Goal: Complete application form

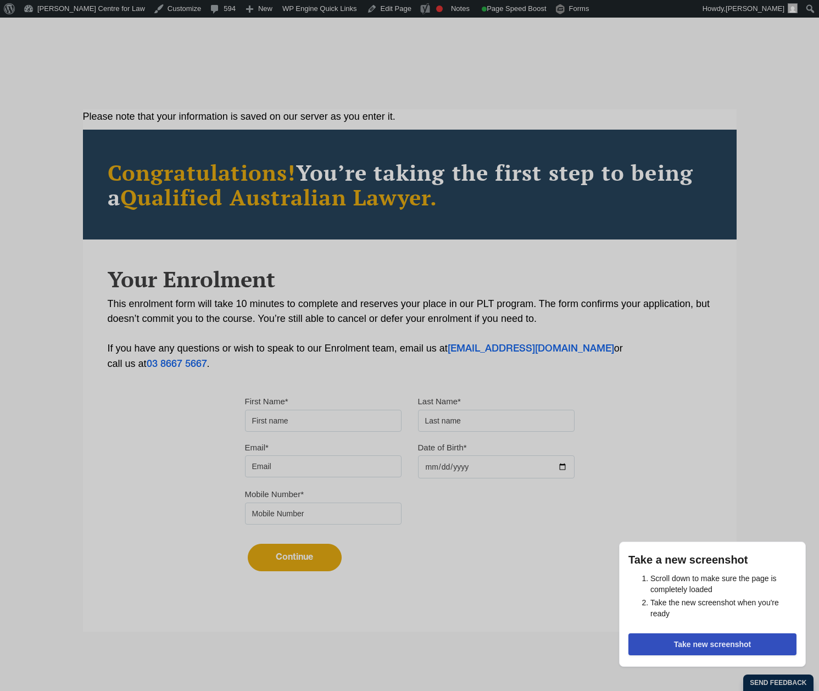
click at [316, 414] on input "First Name*" at bounding box center [323, 421] width 156 height 22
type input "test"
click at [461, 430] on input "text" at bounding box center [496, 421] width 156 height 22
type input "test"
click at [357, 447] on div "Email*" at bounding box center [323, 459] width 173 height 38
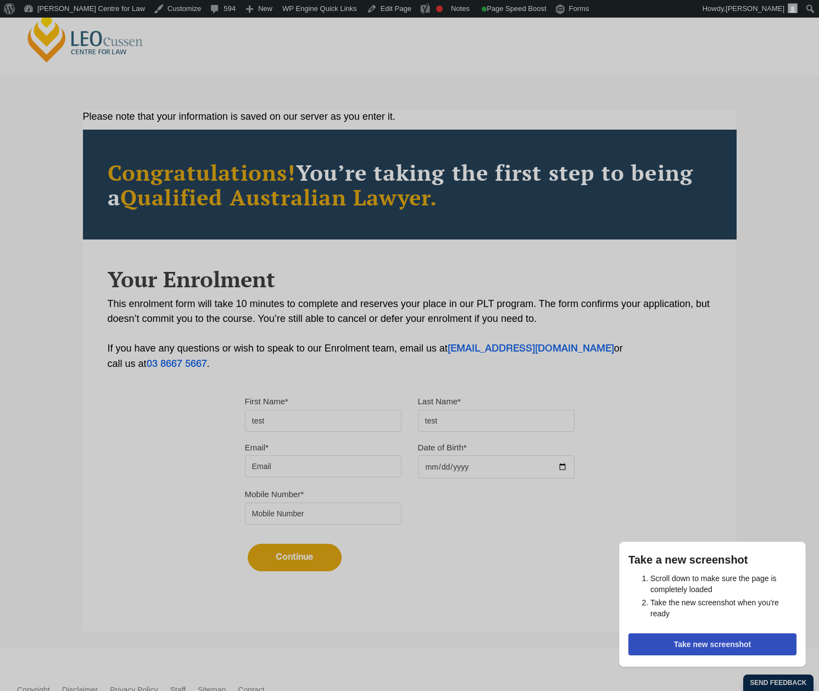
drag, startPoint x: 357, startPoint y: 458, endPoint x: 354, endPoint y: 466, distance: 8.2
click at [357, 458] on input "Email*" at bounding box center [323, 466] width 156 height 22
type input "squinn@leocussen.edu.au"
click at [434, 482] on div "Email* squinn@leocussen.edu.au Date of Birth*" at bounding box center [410, 463] width 346 height 47
click at [445, 475] on input "Date of Birth*" at bounding box center [496, 466] width 156 height 23
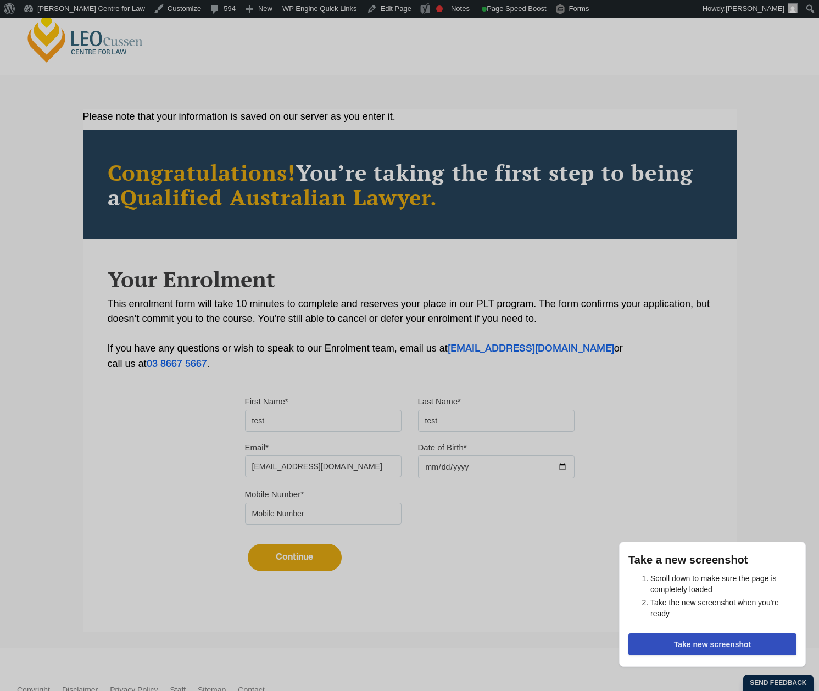
click at [560, 468] on input "Date of Birth*" at bounding box center [496, 466] width 156 height 23
type input "2025-09-03"
drag, startPoint x: 333, startPoint y: 514, endPoint x: 331, endPoint y: 522, distance: 8.0
click at [333, 514] on input "tel" at bounding box center [323, 513] width 156 height 22
type input "0132886903"
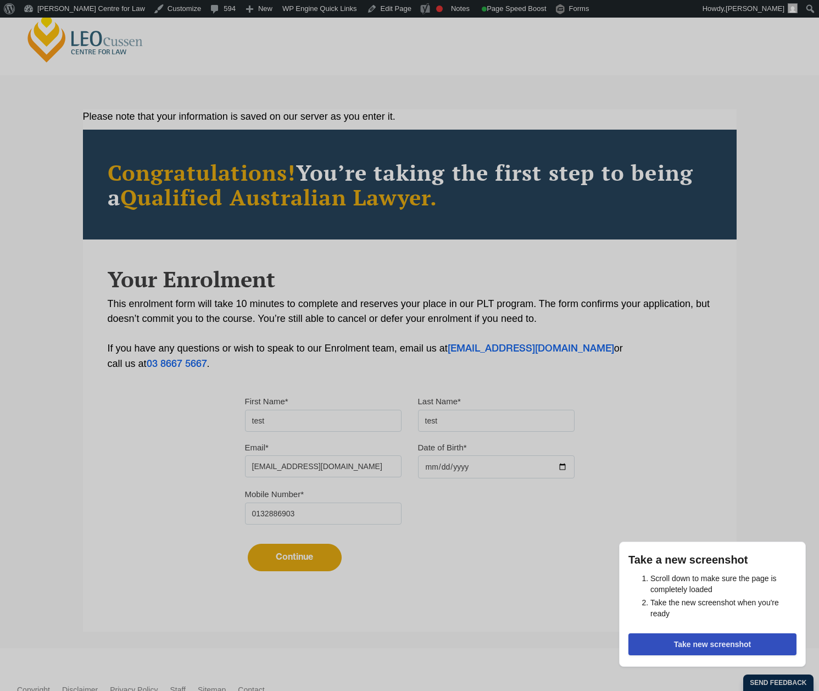
click at [306, 558] on button "Continue" at bounding box center [295, 557] width 94 height 27
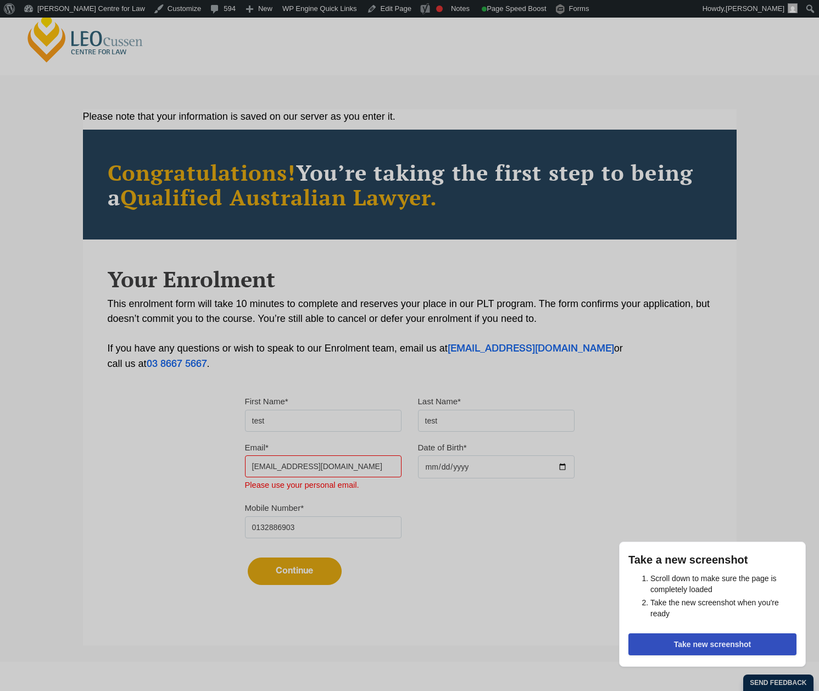
click at [359, 476] on input "squinn@leocussen.edu.au" at bounding box center [323, 466] width 156 height 22
drag, startPoint x: 354, startPoint y: 469, endPoint x: 284, endPoint y: 468, distance: 70.3
click at [284, 468] on input "squinn@leocussen.edu.au" at bounding box center [323, 466] width 156 height 22
type input "squinn@gmail.com"
click at [296, 519] on input "0132886903" at bounding box center [323, 527] width 156 height 22
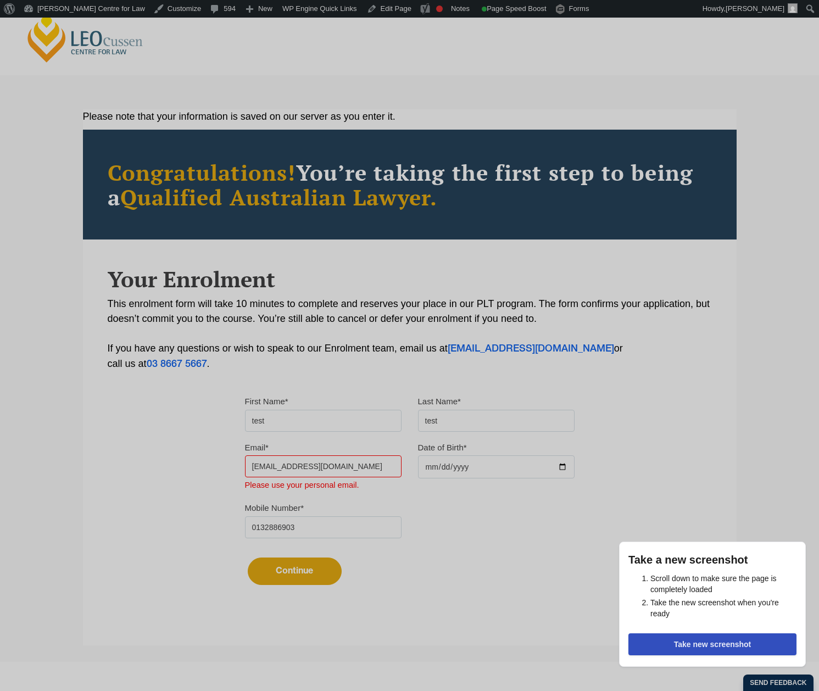
click at [285, 524] on input "0132886903" at bounding box center [323, 527] width 156 height 22
type input "0412051783"
click at [309, 575] on button "Continue" at bounding box center [295, 570] width 94 height 27
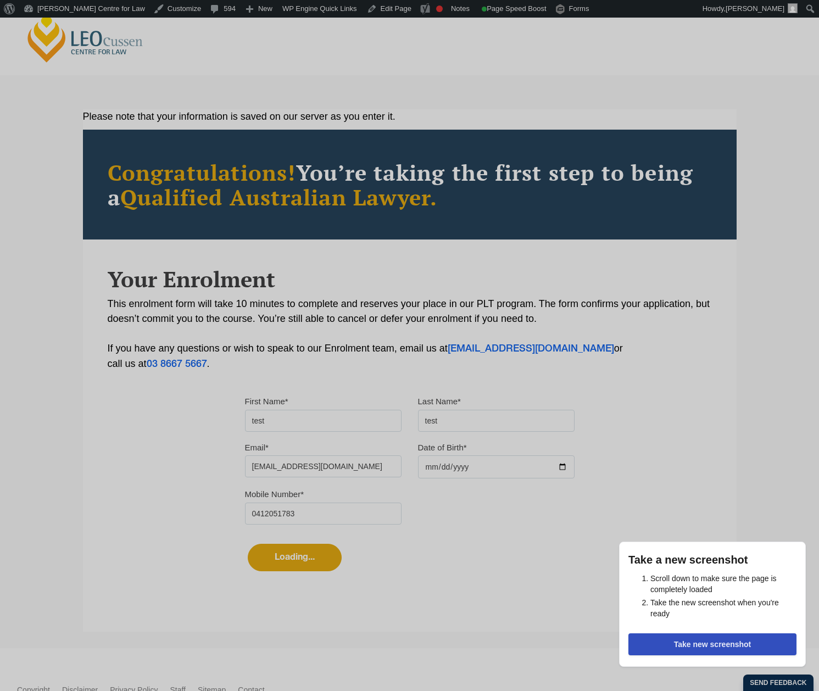
select select
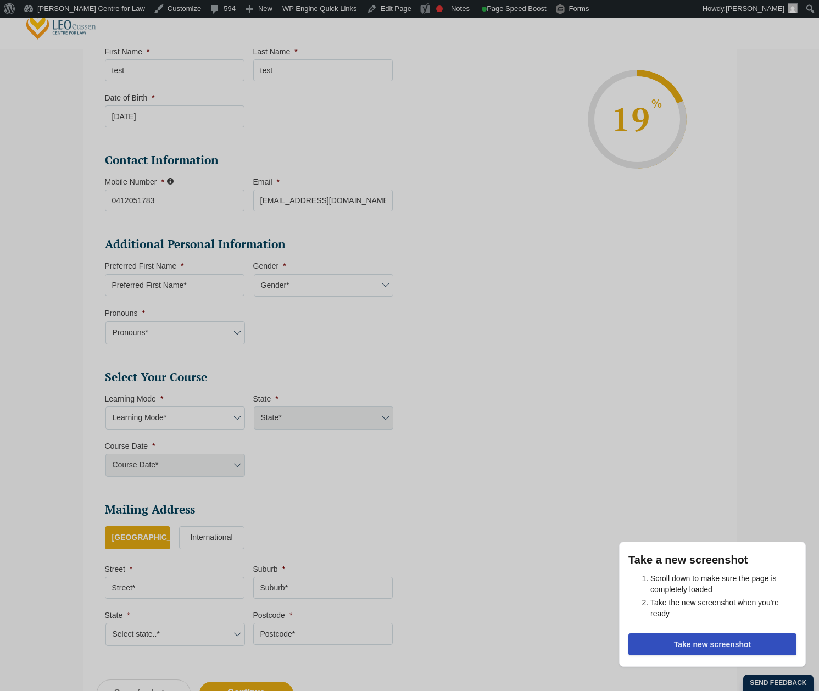
scroll to position [205, 0]
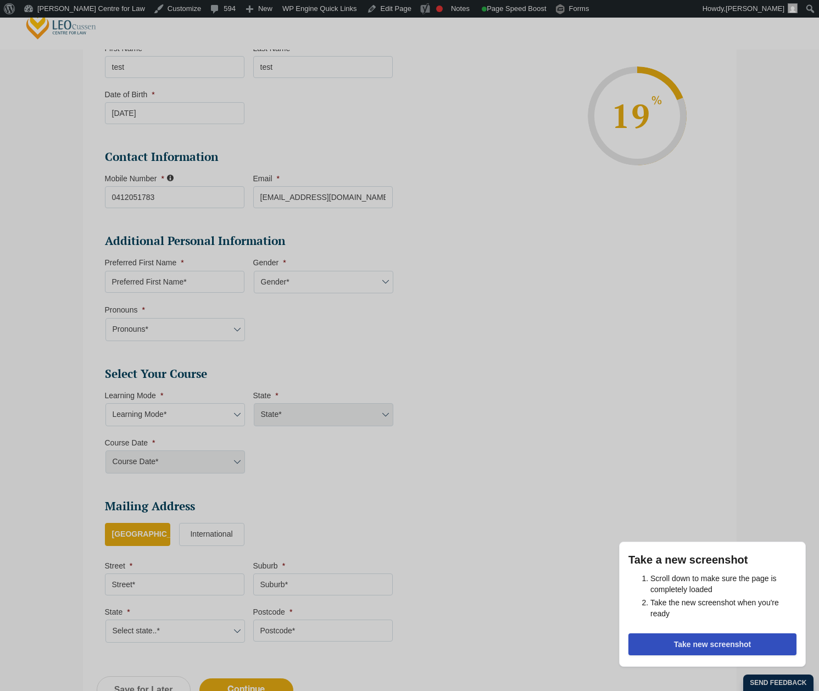
click at [237, 407] on select "Learning Mode* Online Full Time Learning Online Part Time Learning Blended Full…" at bounding box center [174, 414] width 139 height 23
drag, startPoint x: 272, startPoint y: 300, endPoint x: 235, endPoint y: 291, distance: 38.0
click at [272, 300] on li "Additional Personal Information Preferred First Name * Gender * Gender* Male Fe…" at bounding box center [253, 292] width 296 height 119
click at [231, 289] on input "Preferred First Name *" at bounding box center [174, 282] width 139 height 22
type input "sophe"
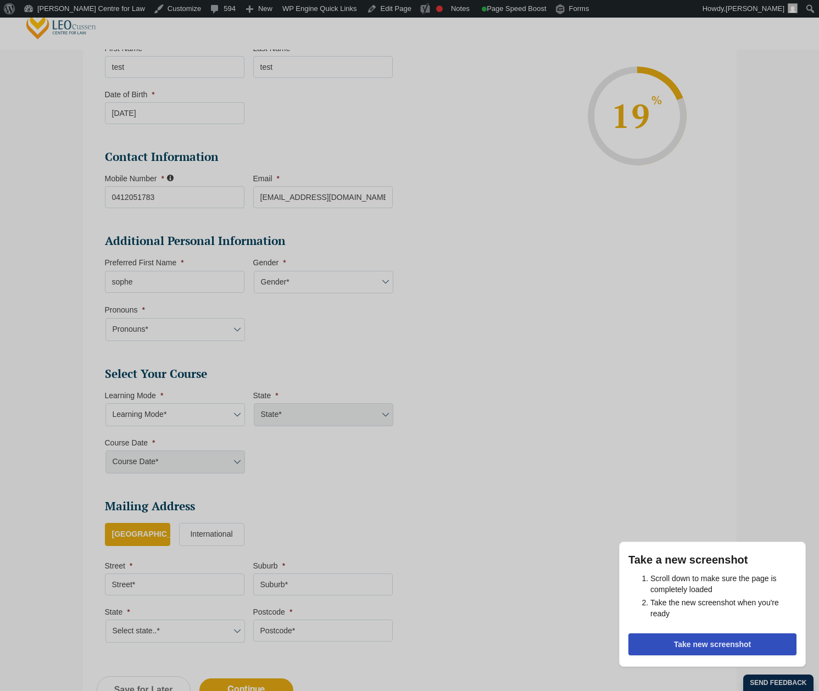
click at [272, 280] on select "Gender* Male Female Nonbinary Intersex Prefer not to disclose Other" at bounding box center [323, 282] width 139 height 23
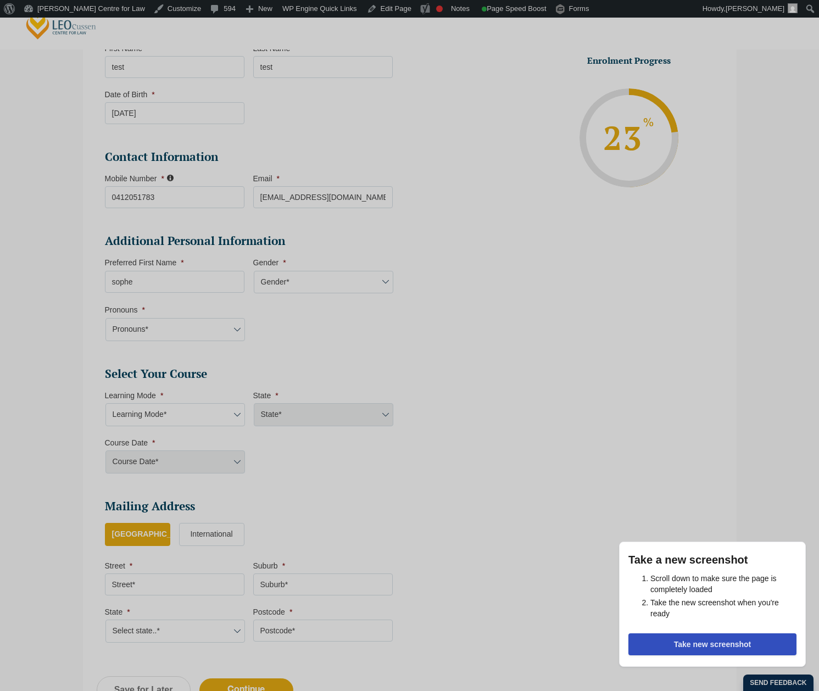
select select "Male"
click at [254, 271] on select "Gender* Male Female Nonbinary Intersex Prefer not to disclose Other" at bounding box center [323, 282] width 139 height 23
click at [197, 331] on select "Pronouns* She/Her/Hers He/Him/His They/Them/Theirs Other Prefer not to disclose" at bounding box center [174, 329] width 139 height 23
select select "She/Her/Hers"
click at [105, 318] on select "Pronouns* She/Her/Hers He/Him/His They/Them/Theirs Other Prefer not to disclose" at bounding box center [174, 329] width 139 height 23
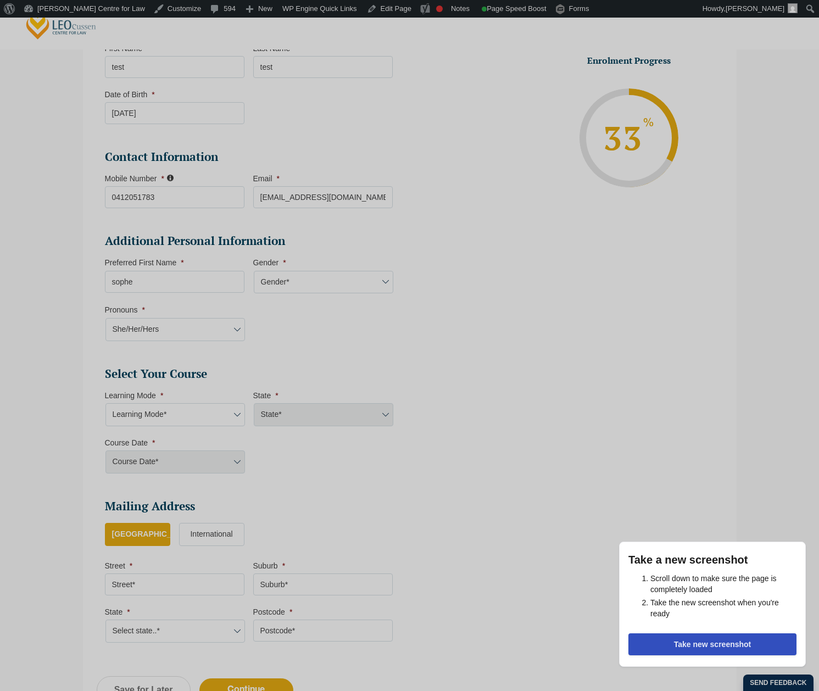
drag, startPoint x: 190, startPoint y: 405, endPoint x: 191, endPoint y: 415, distance: 10.5
click at [190, 405] on select "Learning Mode* Online Full Time Learning Online Part Time Learning Blended Full…" at bounding box center [174, 414] width 139 height 23
select select "Online Full Time Learning"
click at [105, 403] on select "Learning Mode* Online Full Time Learning Online Part Time Learning Blended Full…" at bounding box center [174, 414] width 139 height 23
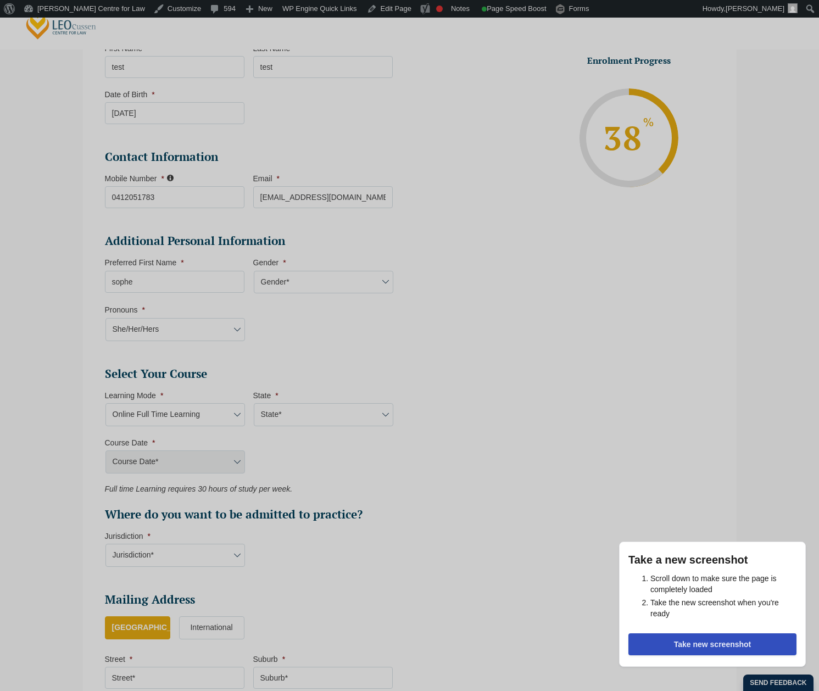
click at [312, 433] on ul "Select Your Course This field is hidden when viewing the form Only for Flinder …" at bounding box center [253, 444] width 296 height 156
click at [323, 419] on select "State* National (ACT/NSW, VIC, QLD, SA, WA)" at bounding box center [323, 414] width 139 height 23
select select "National (ACT/NSW, VIC, QLD, SA, WA)"
click at [254, 403] on select "State* National (ACT/NSW, VIC, QLD, SA, WA)" at bounding box center [323, 414] width 139 height 23
click at [230, 458] on select "Course Date* September 2025 (22-Sep-2025 to 20-Feb-2026) December 2025 (08-Dec-…" at bounding box center [174, 461] width 139 height 23
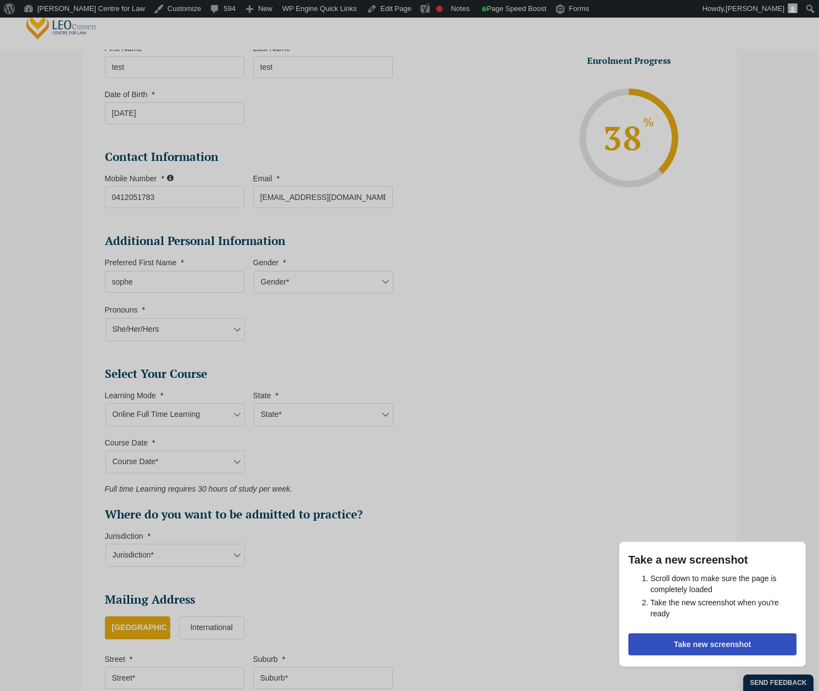
select select "December 2025 (08-Dec-2025 to 16-May-2026)"
click at [105, 450] on select "Course Date* September 2025 (22-Sep-2025 to 20-Feb-2026) December 2025 (08-Dec-…" at bounding box center [174, 461] width 139 height 23
type input "Intake 11 December 2025 FT"
type input "Practical Legal Training (NAT)"
select select "NAT PLT (DEC) 2025 Full Time Online"
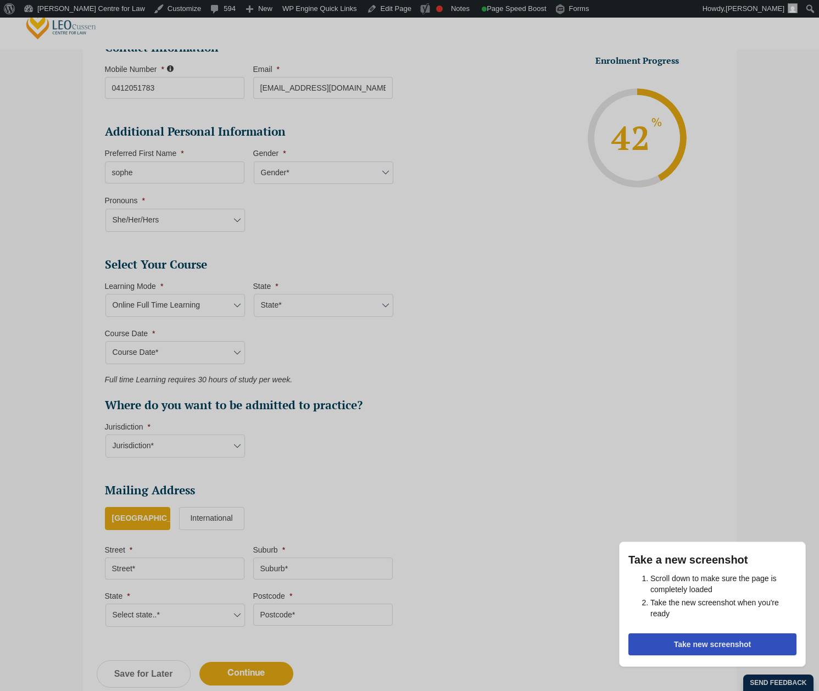
scroll to position [315, 0]
click at [219, 437] on select "Jurisdiction* VIC ACT/NSW SA WA QLD" at bounding box center [174, 445] width 139 height 23
select select "VIC"
click at [105, 434] on select "Jurisdiction* VIC ACT/NSW SA WA QLD" at bounding box center [174, 445] width 139 height 23
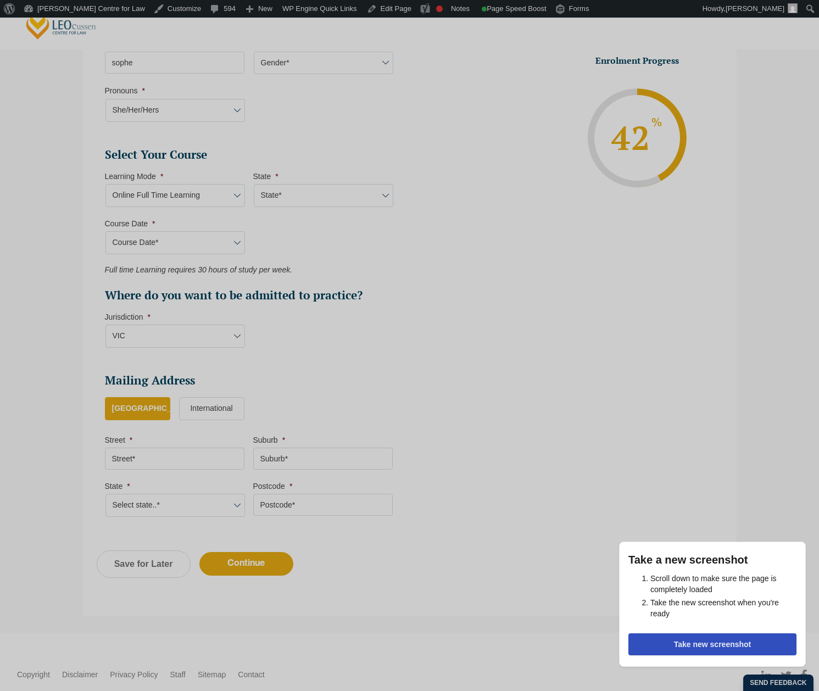
scroll to position [424, 0]
click at [215, 460] on input "Street *" at bounding box center [174, 458] width 139 height 22
click at [221, 413] on label "International" at bounding box center [211, 407] width 65 height 23
click at [0, 0] on input "International" at bounding box center [0, 0] width 0 height 0
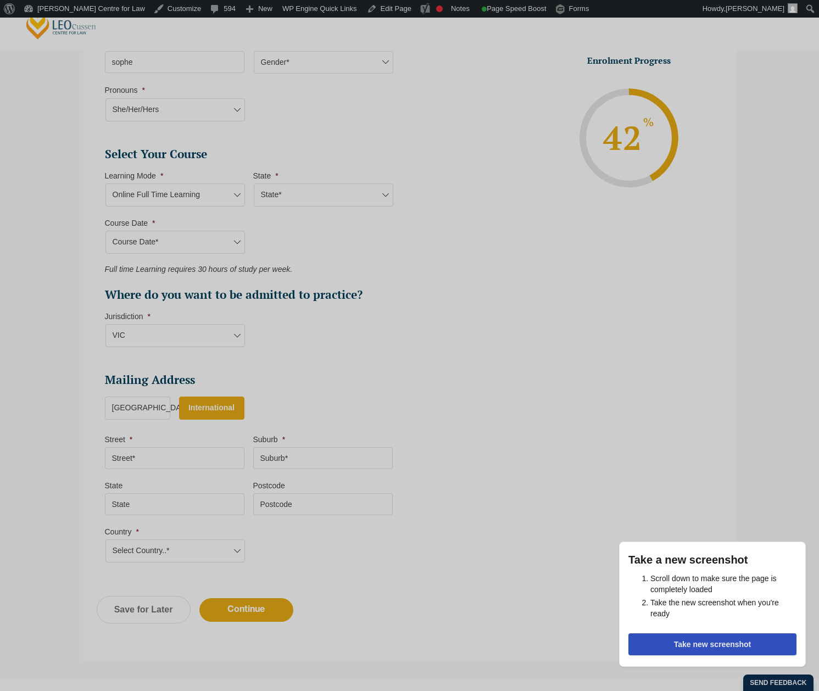
click at [139, 412] on label "Australia" at bounding box center [137, 407] width 65 height 23
click at [0, 0] on input "Australia" at bounding box center [0, 0] width 0 height 0
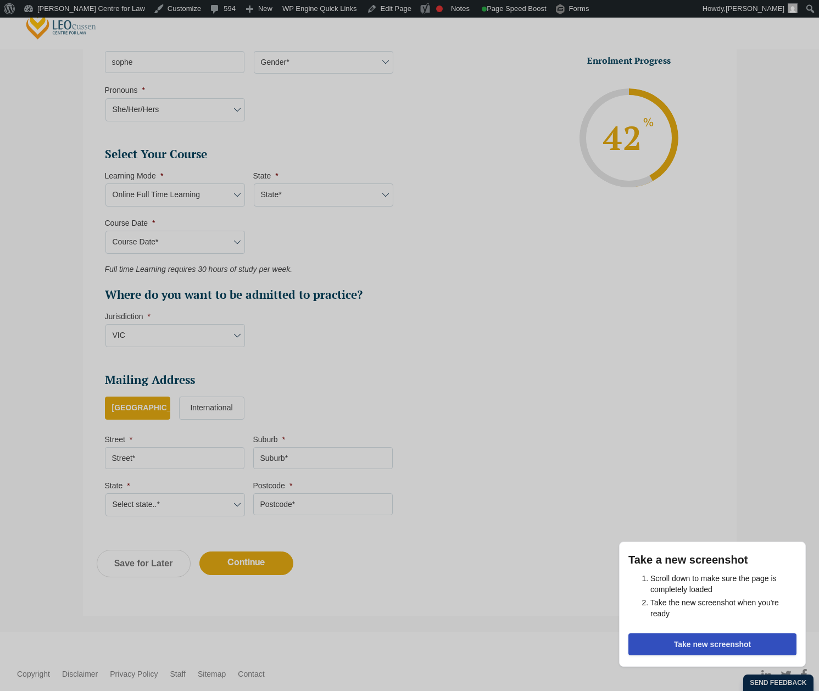
click at [144, 453] on input "Street *" at bounding box center [174, 458] width 139 height 22
type input "1 test avenue"
drag, startPoint x: 247, startPoint y: 460, endPoint x: 255, endPoint y: 460, distance: 8.2
click at [247, 460] on li "Street * 1 test avenue" at bounding box center [179, 451] width 148 height 35
click at [269, 458] on input "Suburb *" at bounding box center [322, 458] width 139 height 22
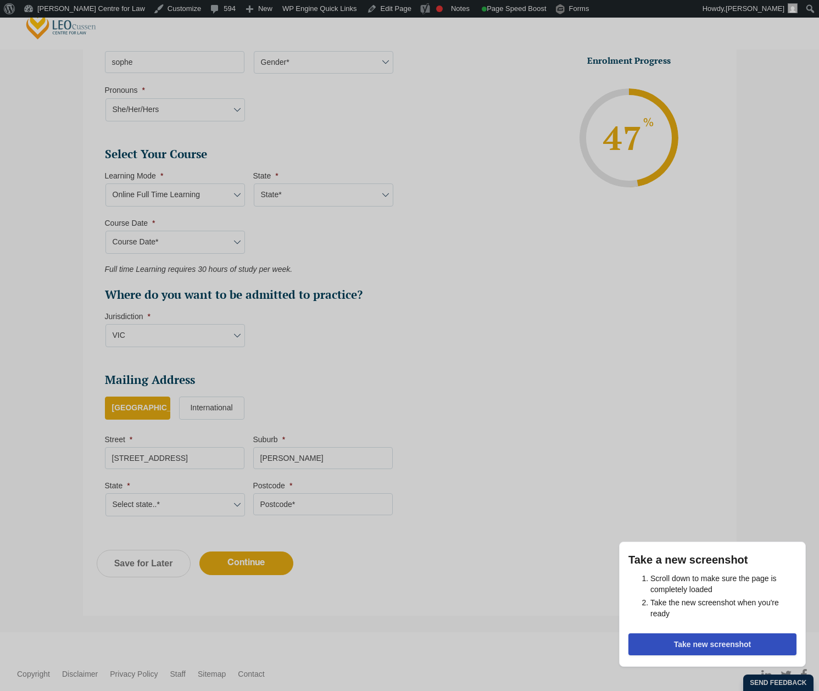
type input "mel"
click at [200, 501] on select "Select state..* VIC WA QLD SA NSW NT ACT TAS" at bounding box center [174, 504] width 139 height 23
select select "VIC"
click at [105, 493] on select "Select state..* VIC WA QLD SA NSW NT ACT TAS" at bounding box center [174, 504] width 139 height 23
click at [281, 522] on li "Mailing Address Mailing Country * Australia International Street * 1 test avenu…" at bounding box center [253, 449] width 296 height 155
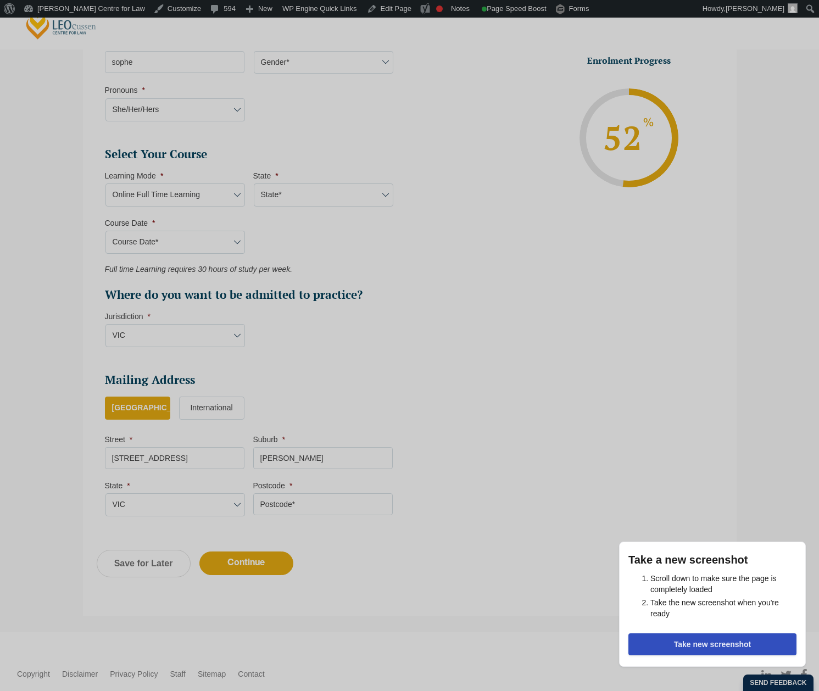
click at [293, 506] on input "Postcode *" at bounding box center [322, 504] width 139 height 22
type input "3006"
click at [257, 555] on input "Continue" at bounding box center [246, 563] width 94 height 24
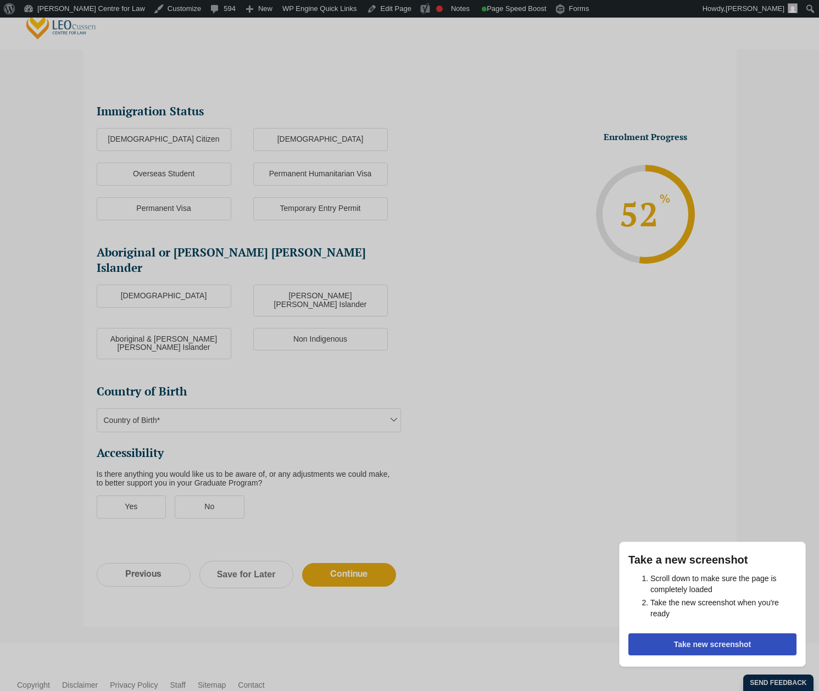
scroll to position [95, 0]
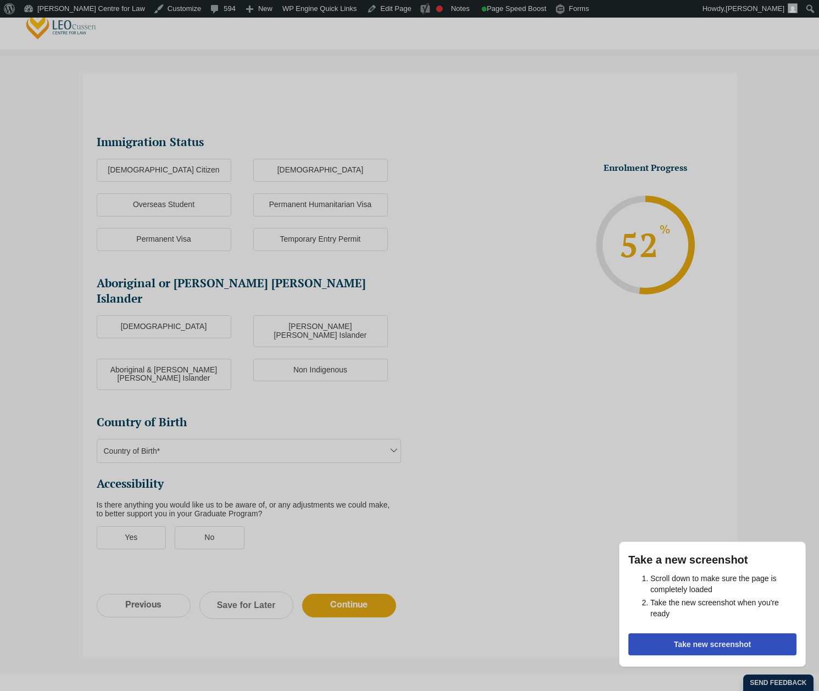
click at [183, 170] on label "Australian Citizen" at bounding box center [164, 170] width 135 height 23
click at [0, 0] on input "Australian Citizen" at bounding box center [0, 0] width 0 height 0
click at [307, 359] on label "Non Indigenous" at bounding box center [320, 370] width 135 height 23
click at [0, 0] on input "Non Indigenous" at bounding box center [0, 0] width 0 height 0
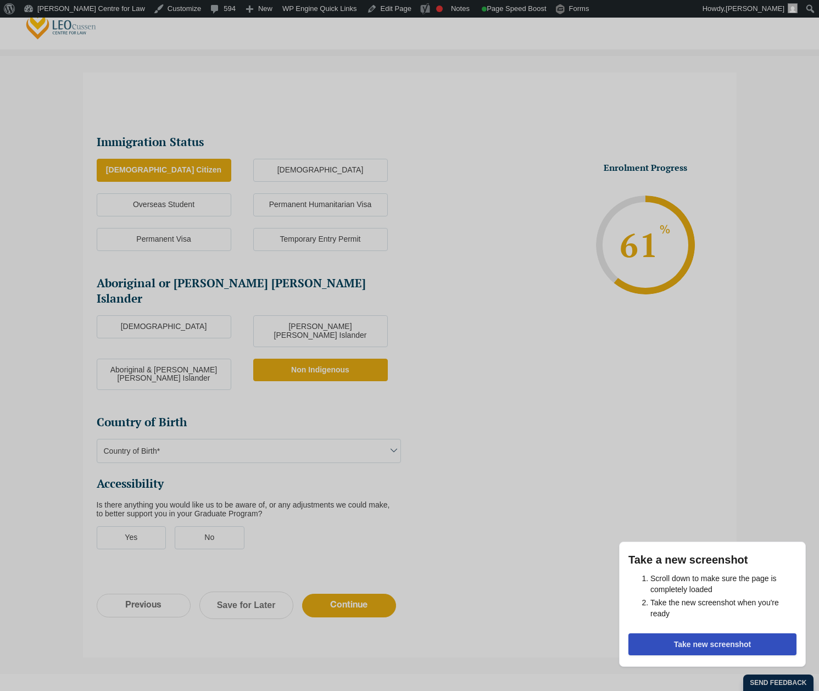
click at [247, 421] on body "Leo Cussen Centre for Law Search here Practical Legal Training Our Practical Le…" at bounding box center [409, 268] width 819 height 691
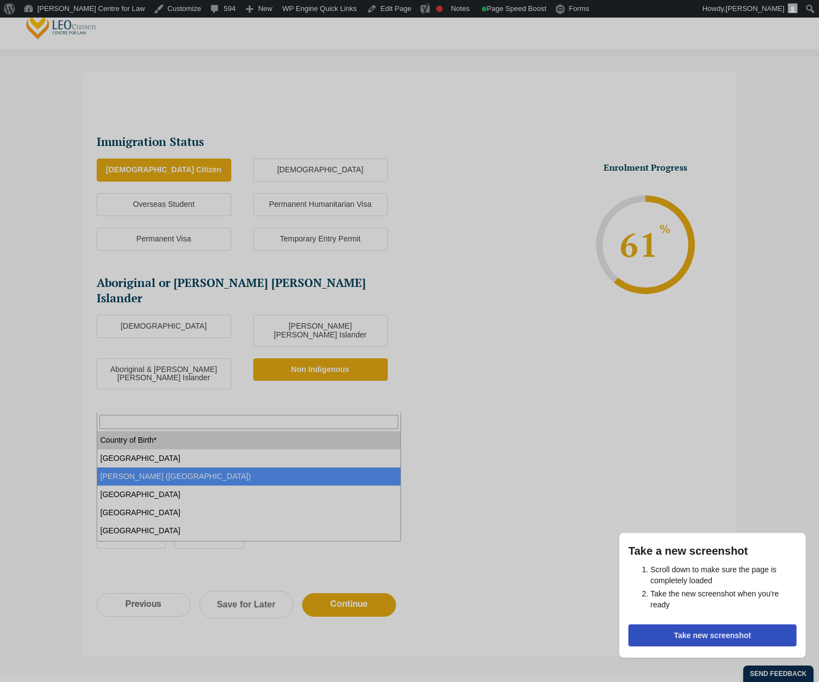
select select "Adelie Land (France) 1601"
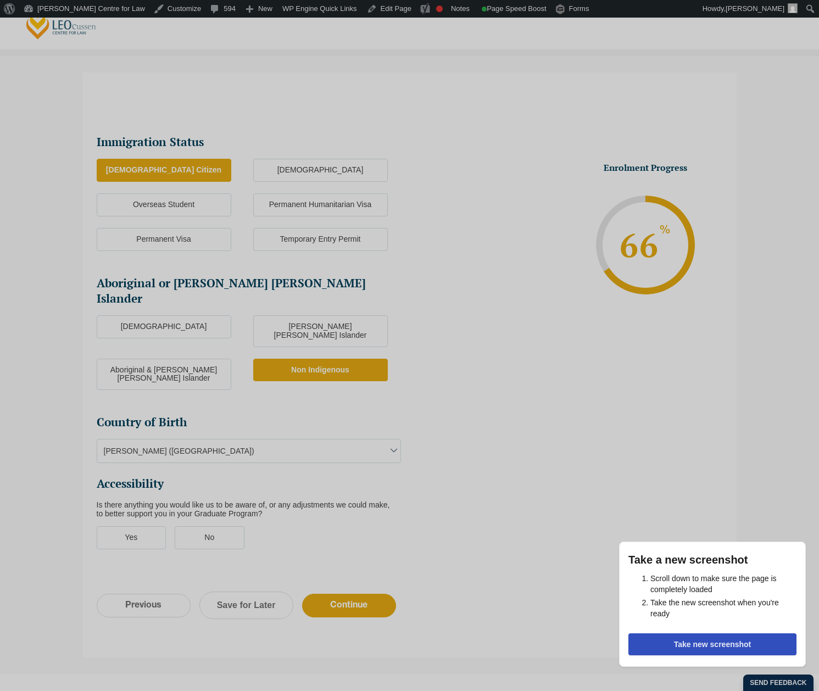
click at [204, 526] on label "No" at bounding box center [210, 537] width 70 height 23
click at [0, 0] on input "No" at bounding box center [0, 0] width 0 height 0
click at [354, 594] on input "Continue" at bounding box center [349, 606] width 94 height 24
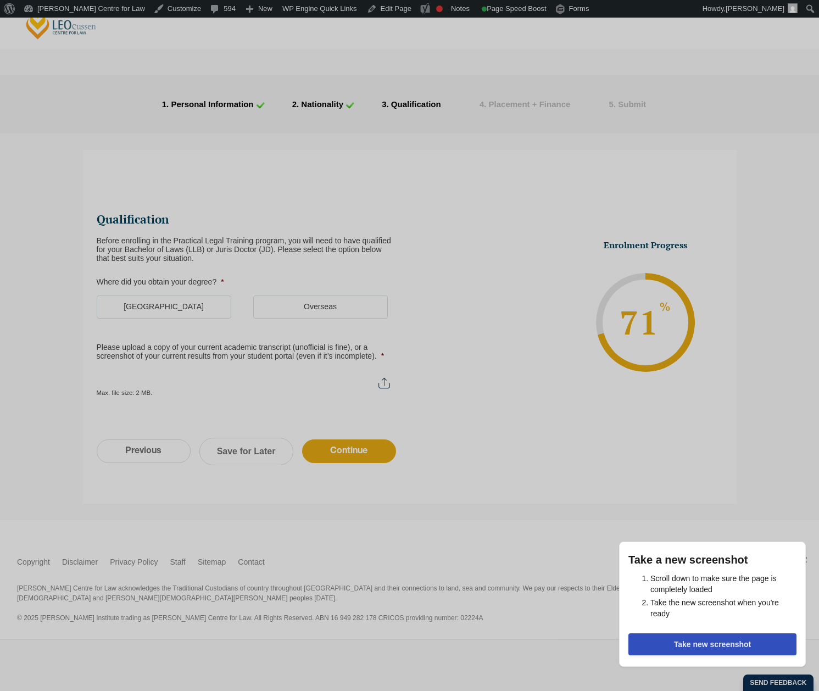
scroll to position [0, 0]
click at [217, 319] on ul "Australia Overseas" at bounding box center [253, 312] width 313 height 35
click at [217, 312] on label "Australia" at bounding box center [164, 306] width 135 height 23
click at [0, 0] on input "Australia" at bounding box center [0, 0] width 0 height 0
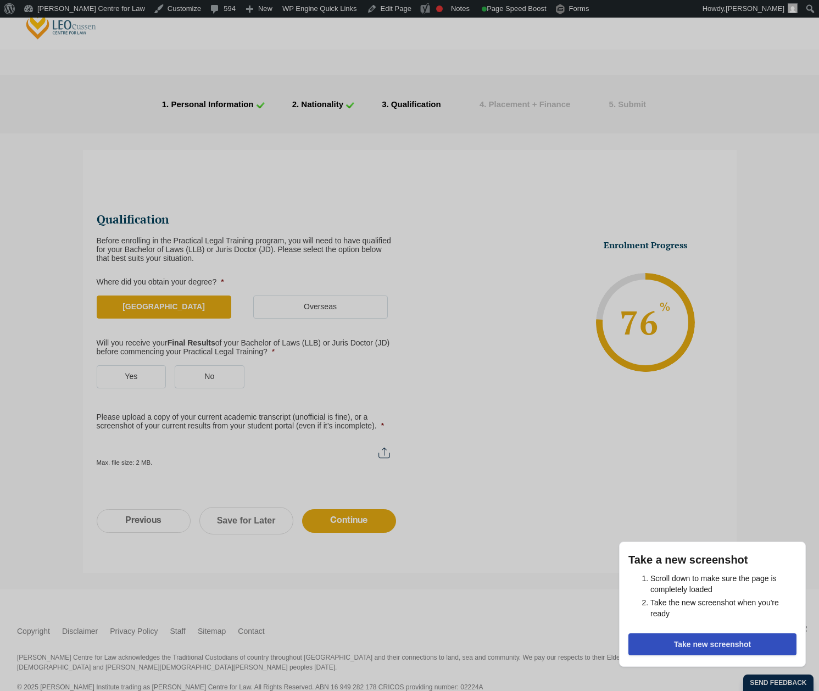
scroll to position [35, 0]
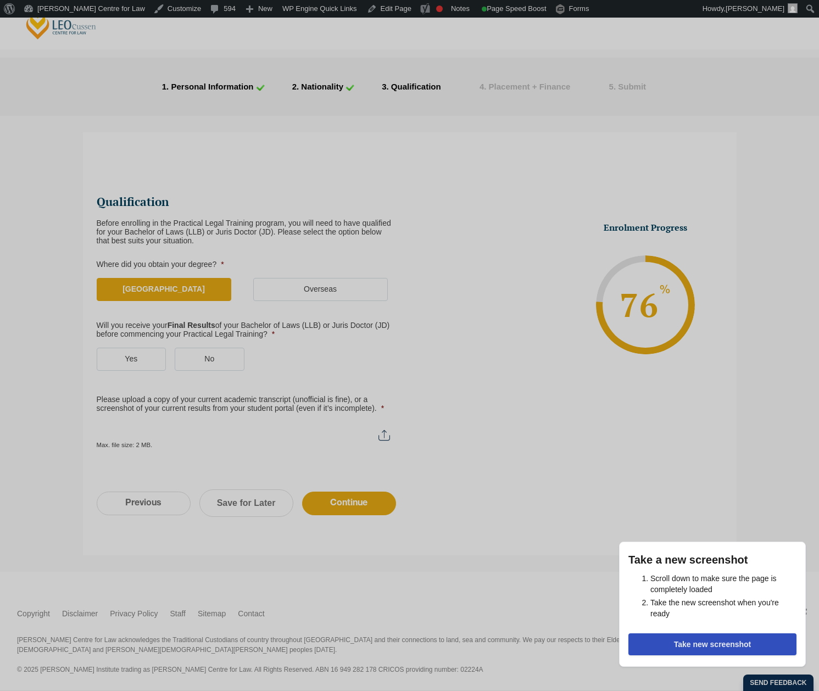
click at [228, 355] on label "No" at bounding box center [210, 359] width 70 height 23
click at [0, 0] on input "No" at bounding box center [0, 0] width 0 height 0
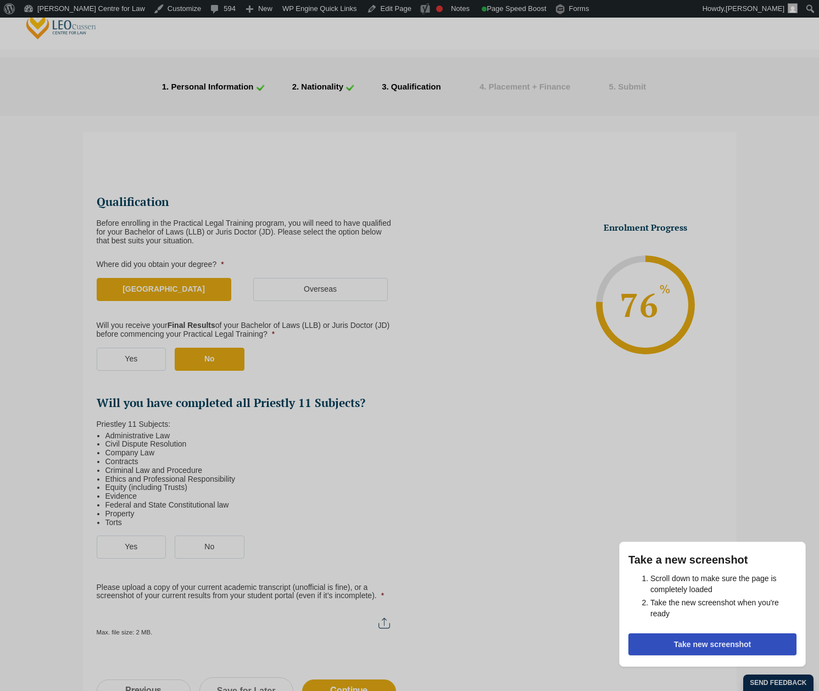
scroll to position [95, 0]
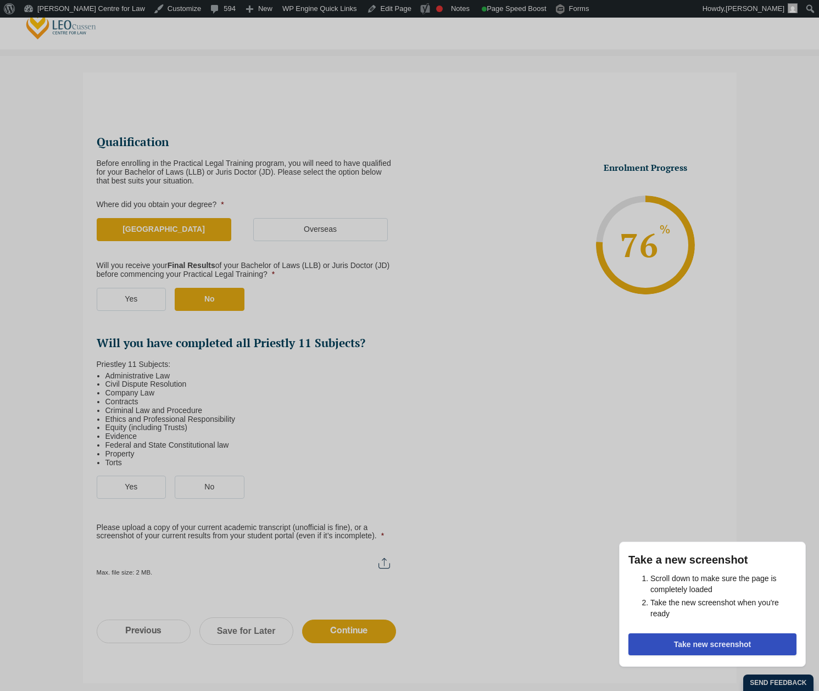
click at [160, 474] on ul "Qualification Before enrolling in the Practical Legal Training program, you wil…" at bounding box center [253, 356] width 313 height 442
click at [154, 479] on label "Yes" at bounding box center [132, 486] width 70 height 23
click at [0, 0] on input "Yes" at bounding box center [0, 0] width 0 height 0
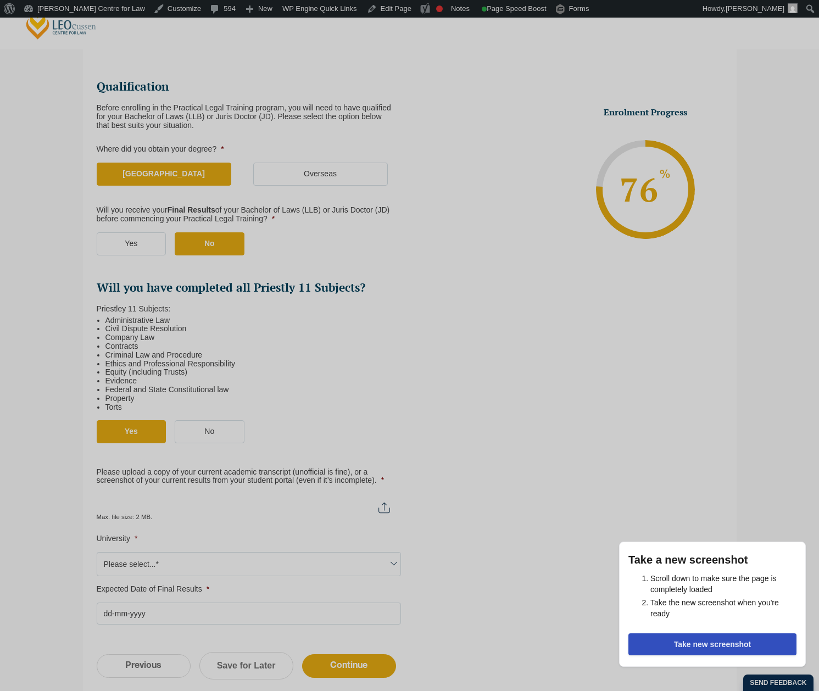
scroll to position [150, 0]
click at [148, 437] on label "Yes" at bounding box center [132, 432] width 70 height 23
click at [0, 0] on input "Yes" at bounding box center [0, 0] width 0 height 0
click at [220, 253] on label "No" at bounding box center [210, 244] width 70 height 23
click at [0, 0] on input "No" at bounding box center [0, 0] width 0 height 0
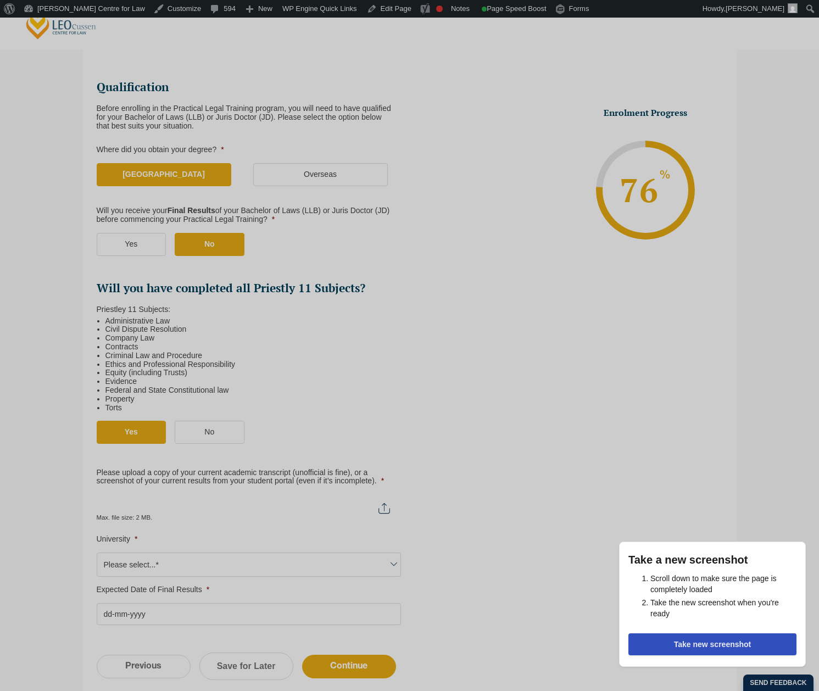
click at [331, 172] on label "Overseas" at bounding box center [320, 174] width 135 height 23
click at [0, 0] on input "Overseas" at bounding box center [0, 0] width 0 height 0
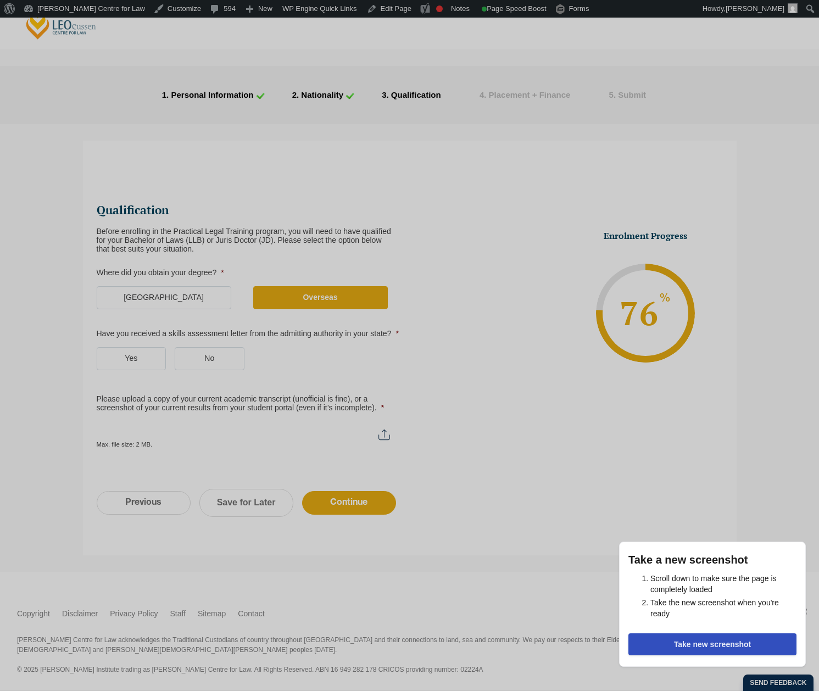
scroll to position [27, 0]
click at [178, 304] on label "Australia" at bounding box center [164, 297] width 135 height 23
click at [0, 0] on input "Australia" at bounding box center [0, 0] width 0 height 0
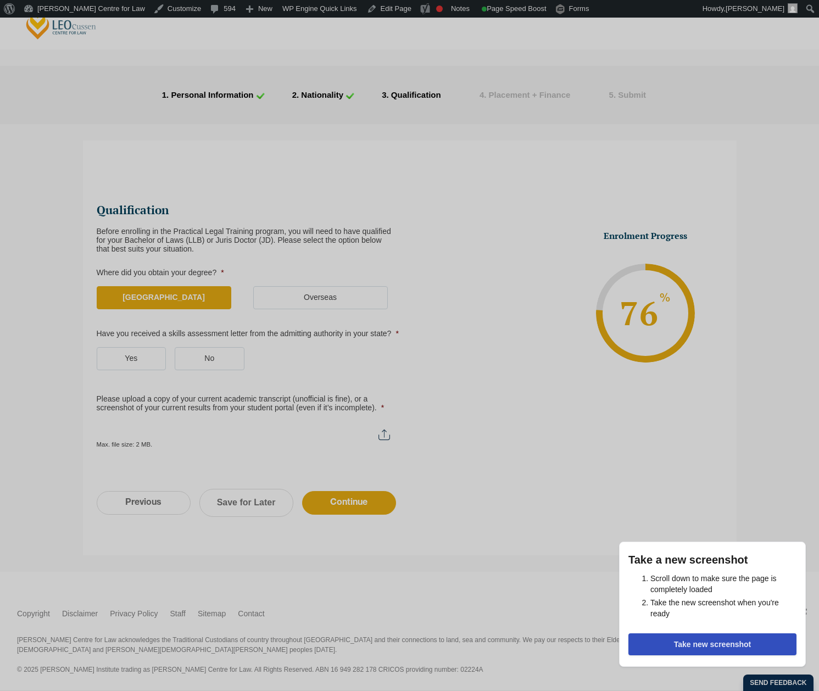
scroll to position [35, 0]
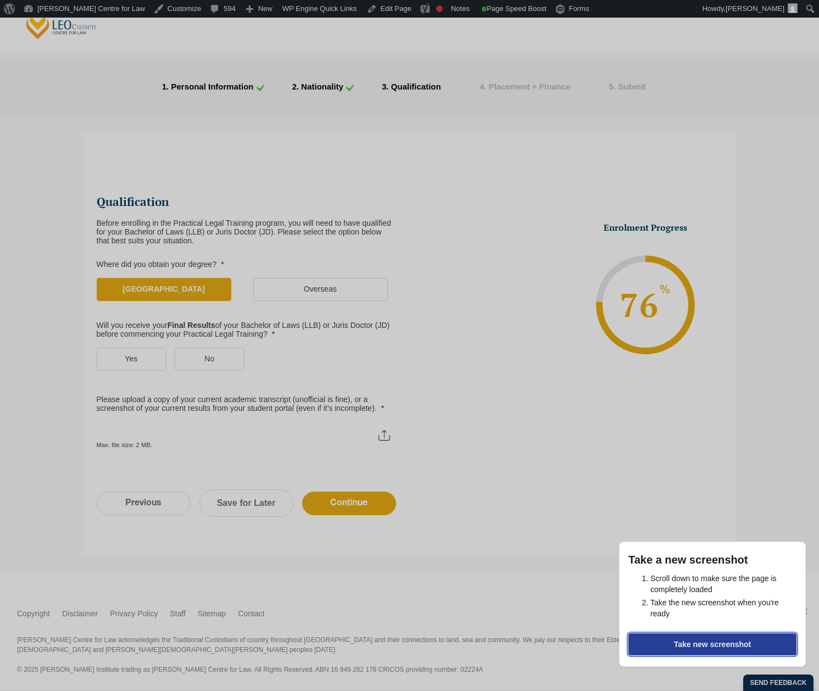
click at [731, 651] on button "Take new screenshot" at bounding box center [712, 644] width 168 height 22
